Goal: Check status

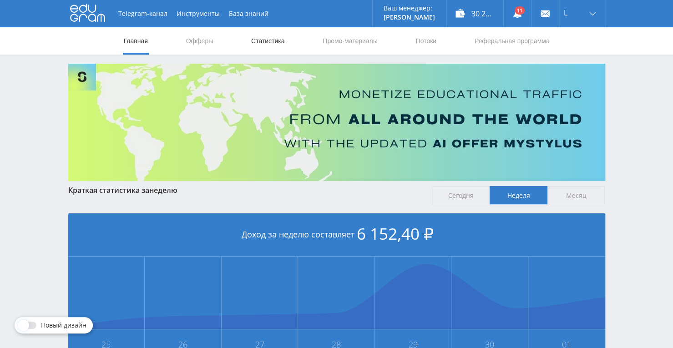
click at [274, 37] on link "Статистика" at bounding box center [267, 40] width 35 height 27
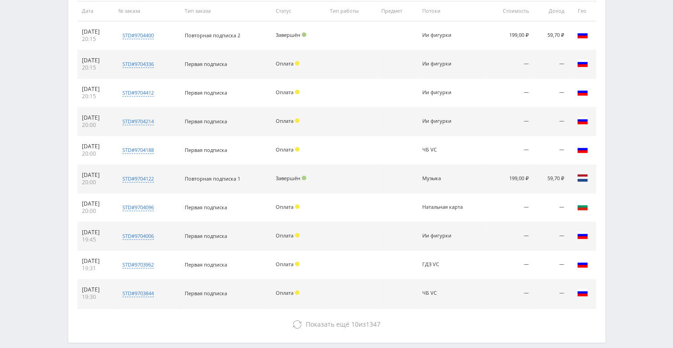
scroll to position [389, 0]
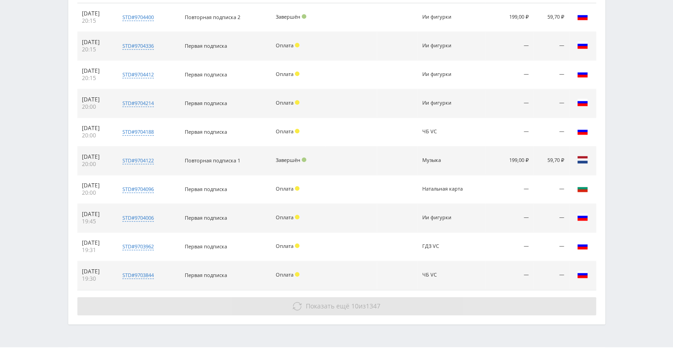
click at [400, 301] on button "Показать ещё 10 из 1347" at bounding box center [336, 306] width 519 height 18
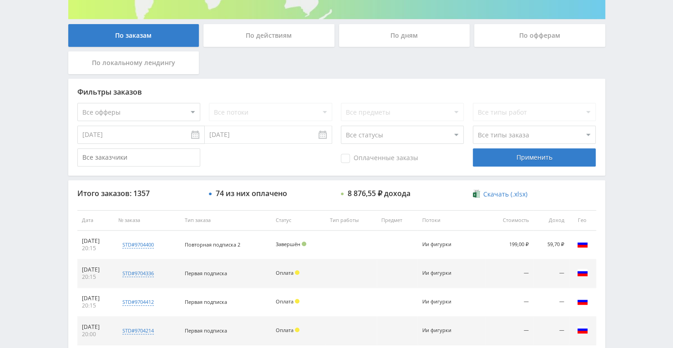
scroll to position [0, 0]
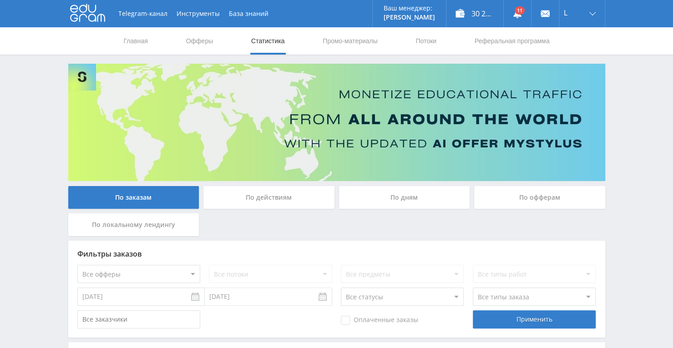
click at [373, 200] on div "По дням" at bounding box center [404, 197] width 131 height 23
click at [0, 0] on input "По дням" at bounding box center [0, 0] width 0 height 0
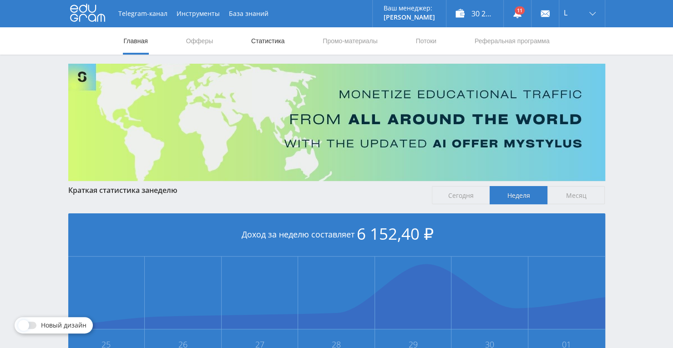
click at [275, 45] on link "Статистика" at bounding box center [267, 40] width 35 height 27
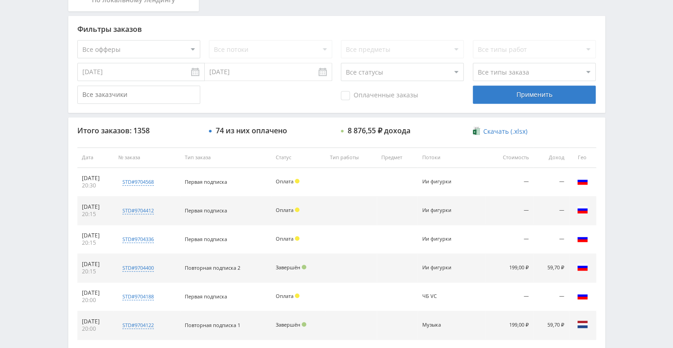
scroll to position [228, 0]
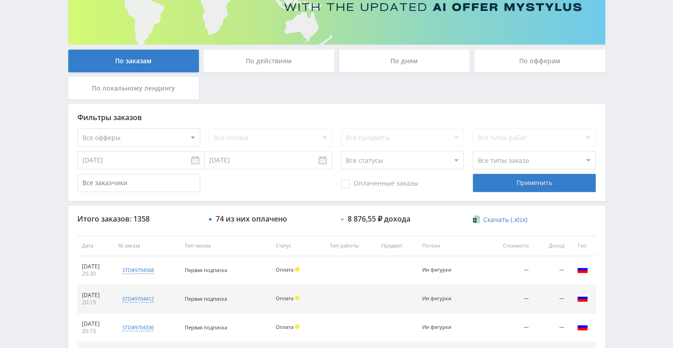
click at [430, 71] on div "По дням" at bounding box center [404, 61] width 131 height 23
click at [0, 0] on input "По дням" at bounding box center [0, 0] width 0 height 0
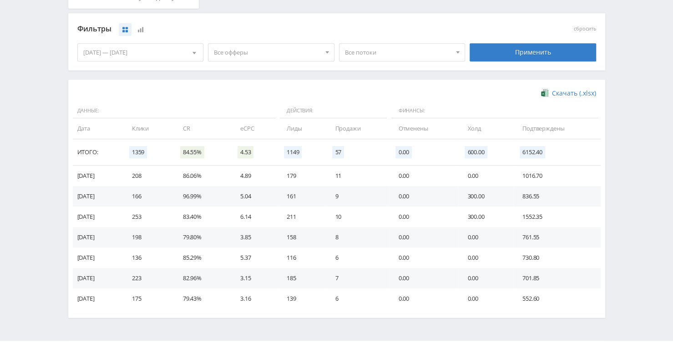
scroll to position [247, 0]
